Goal: Transaction & Acquisition: Purchase product/service

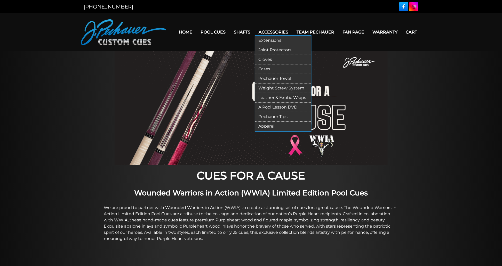
click at [266, 124] on link "Apparel" at bounding box center [283, 127] width 56 height 10
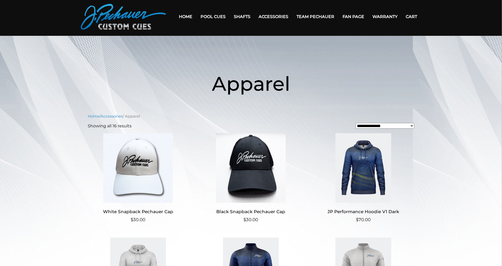
scroll to position [19, 0]
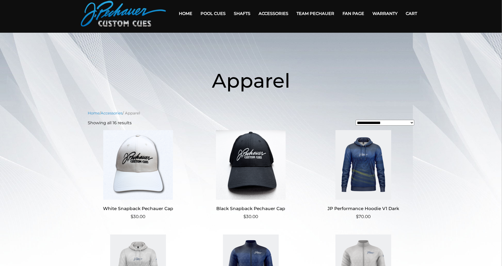
click at [151, 174] on img at bounding box center [138, 165] width 100 height 70
click at [244, 152] on img at bounding box center [250, 165] width 100 height 70
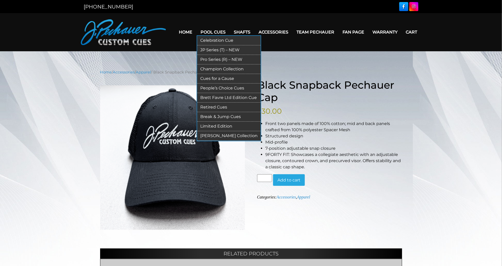
click at [218, 75] on link "Cues for a Cause" at bounding box center [228, 79] width 63 height 10
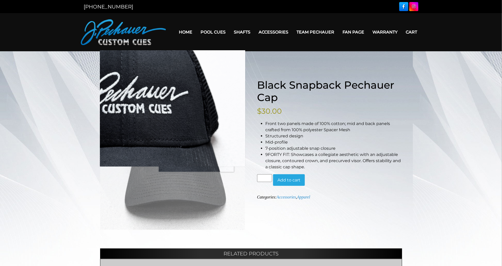
scroll to position [218, 0]
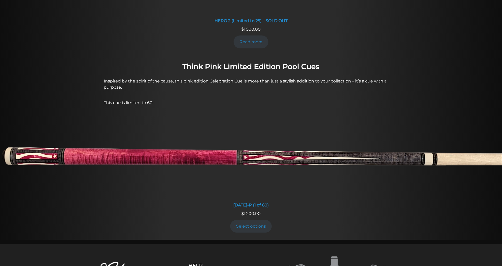
scroll to position [459, 0]
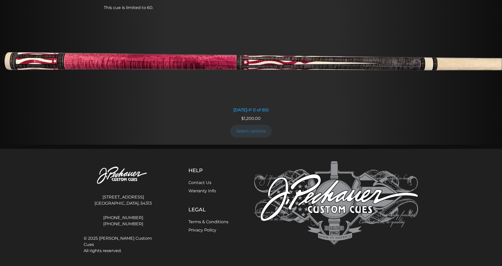
click at [196, 142] on li "[DATE]-P (1 of 60) $ 1,200.00 Select options" at bounding box center [251, 83] width 506 height 124
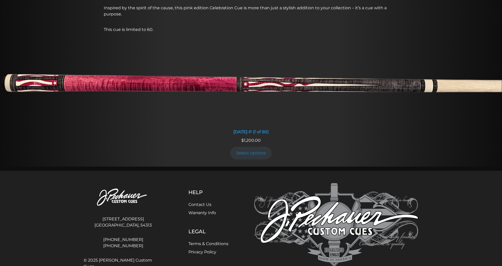
scroll to position [434, 0]
